Goal: Information Seeking & Learning: Learn about a topic

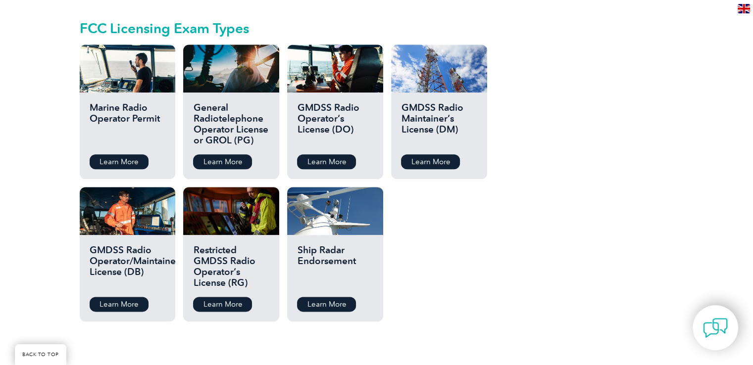
scroll to position [1133, 0]
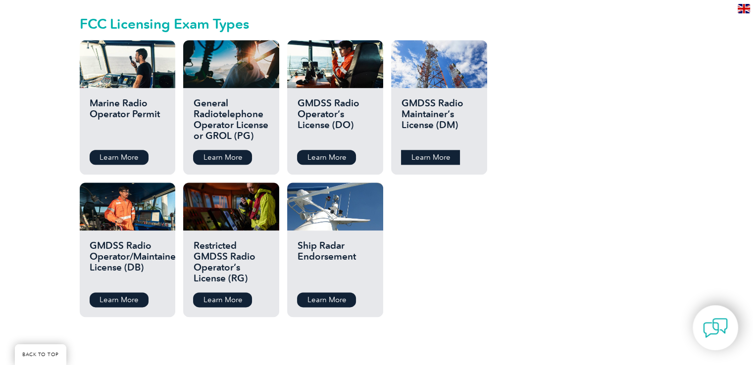
click at [420, 151] on link "Learn More" at bounding box center [430, 157] width 59 height 15
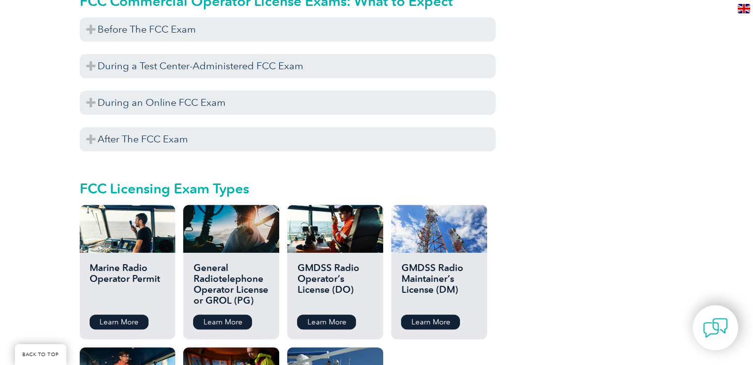
scroll to position [972, 0]
